Goal: Task Accomplishment & Management: Use online tool/utility

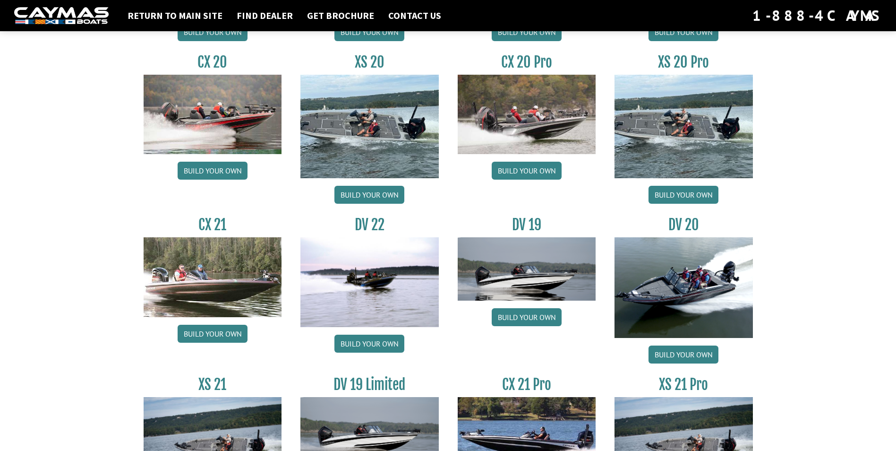
scroll to position [992, 0]
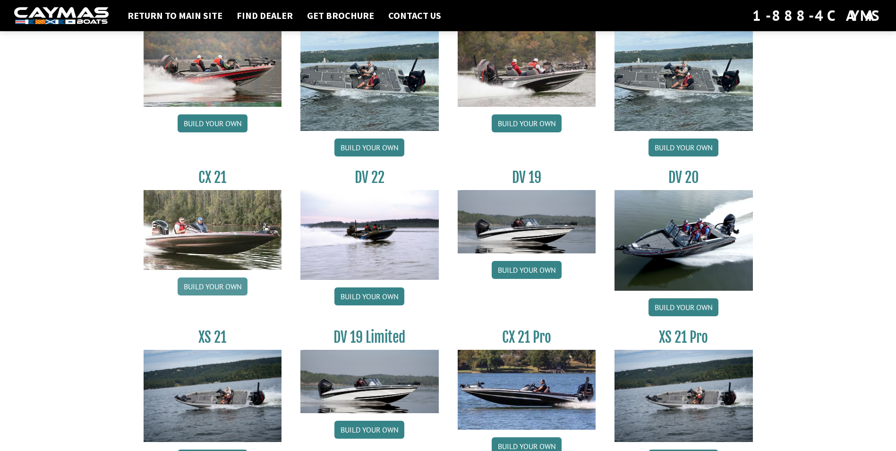
click at [207, 280] on link "Build your own" at bounding box center [213, 286] width 70 height 18
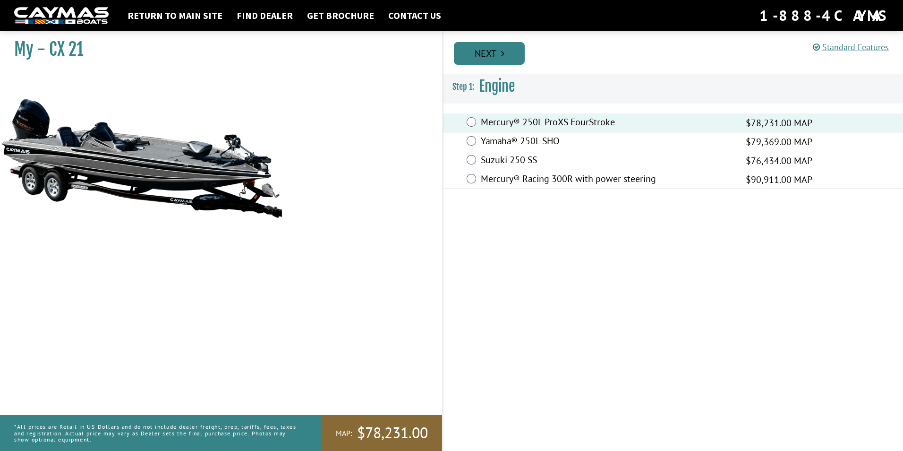
click at [505, 49] on link "Next" at bounding box center [489, 53] width 71 height 23
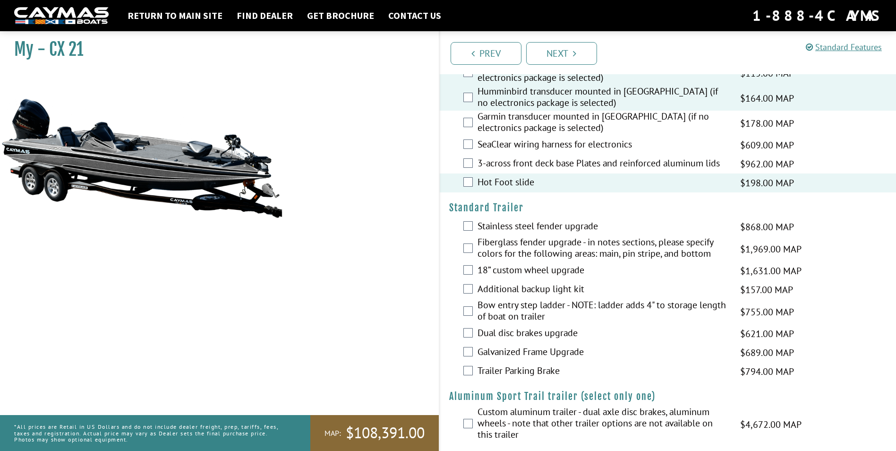
scroll to position [1254, 0]
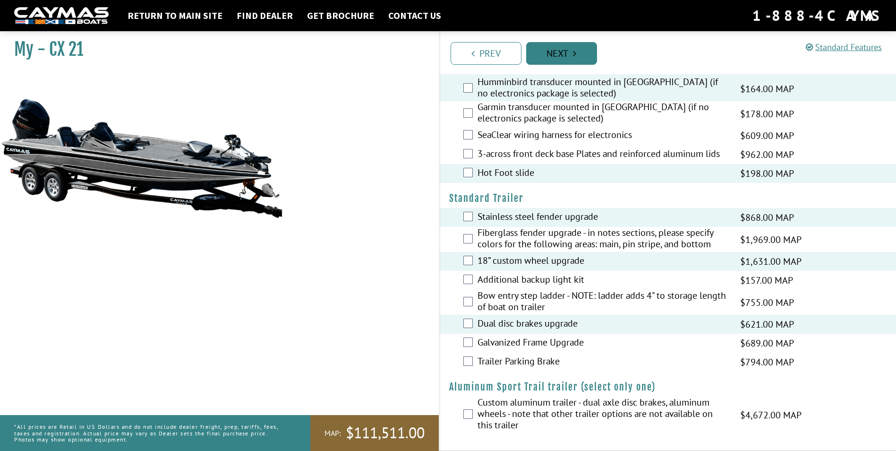
click at [567, 52] on link "Next" at bounding box center [561, 53] width 71 height 23
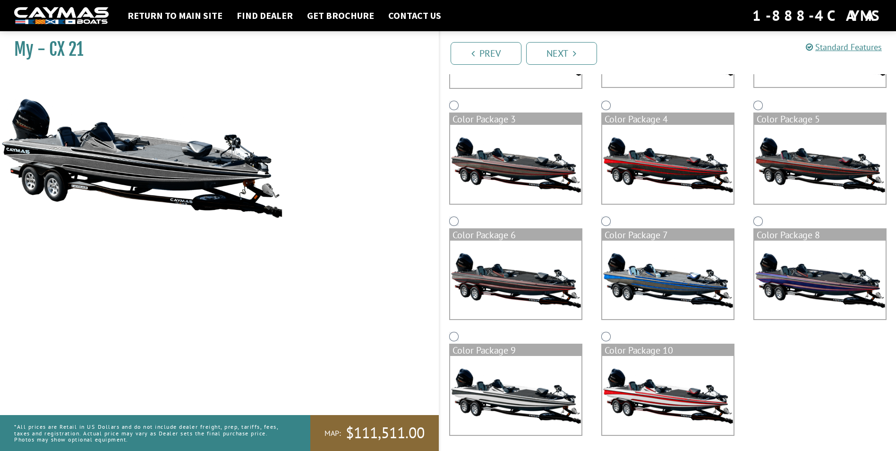
scroll to position [177, 0]
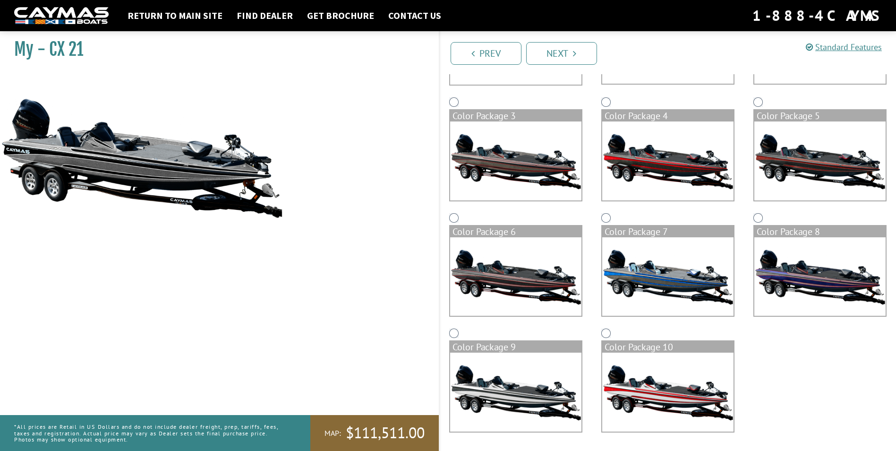
click at [502, 392] on img at bounding box center [515, 391] width 131 height 79
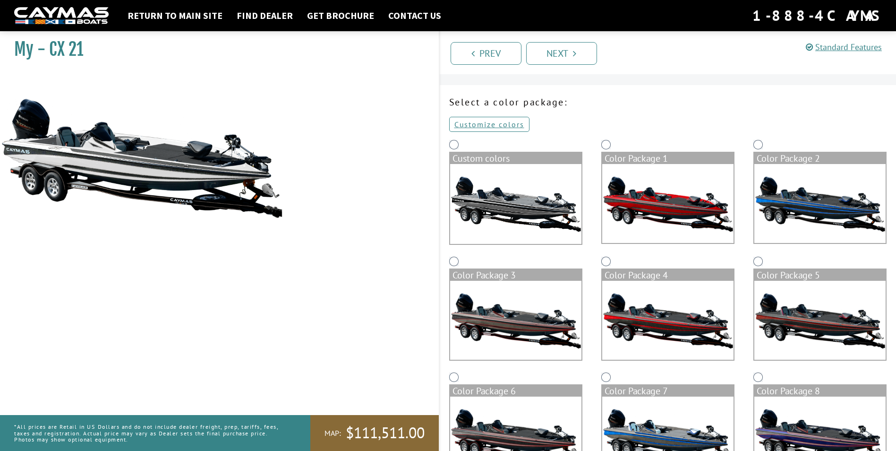
scroll to position [0, 0]
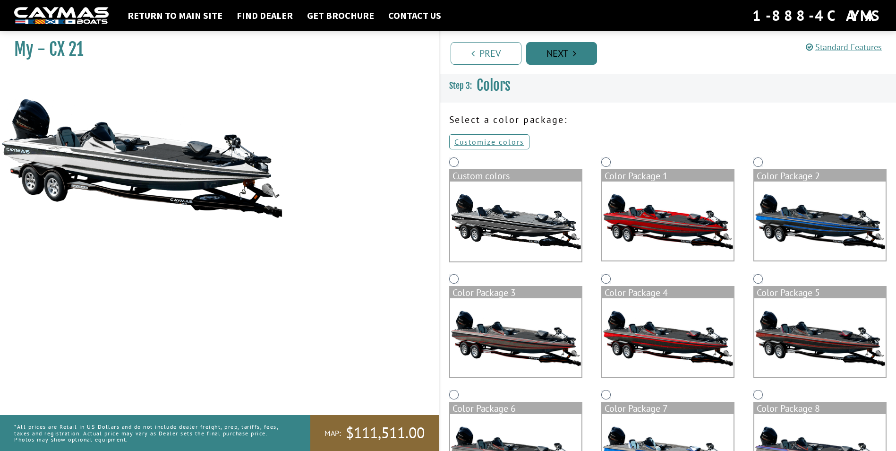
click at [574, 53] on icon "Pagination" at bounding box center [574, 53] width 3 height 9
